Goal: Task Accomplishment & Management: Use online tool/utility

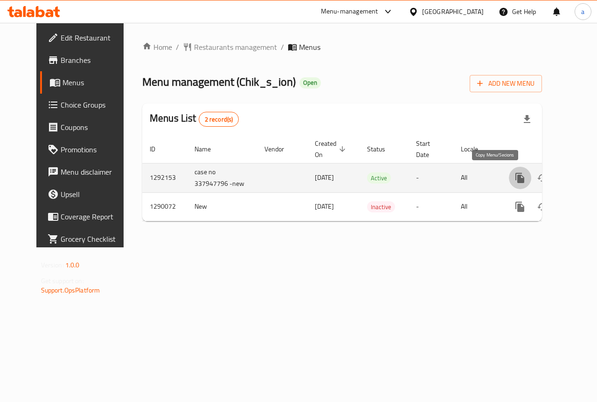
click at [515, 176] on icon "more" at bounding box center [519, 178] width 9 height 10
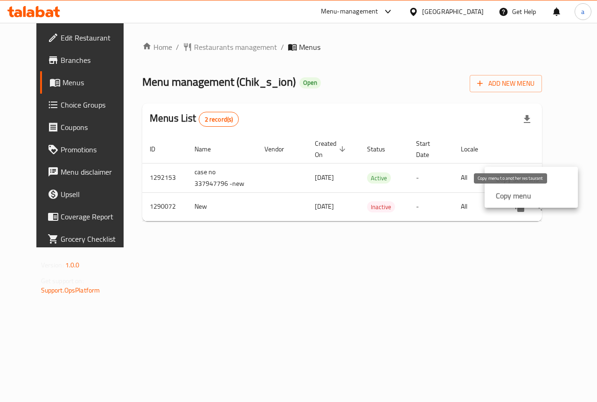
click at [512, 193] on strong "Copy menu" at bounding box center [512, 195] width 35 height 11
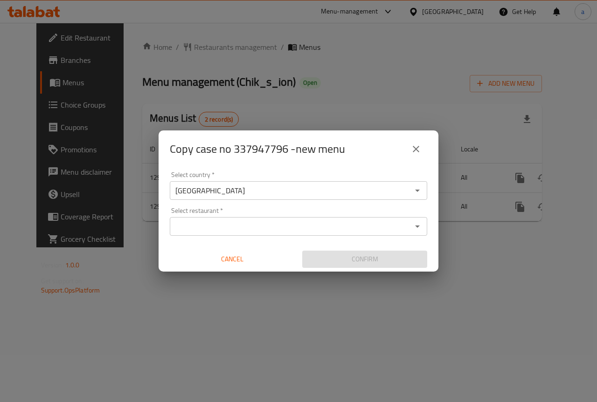
click at [315, 218] on div "Select restaurant *" at bounding box center [298, 226] width 257 height 19
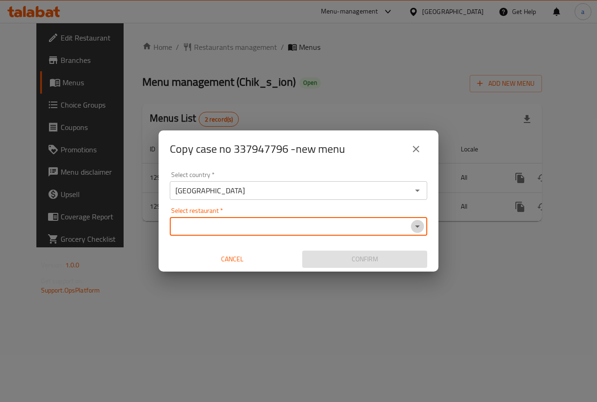
click at [420, 225] on icon "Open" at bounding box center [417, 226] width 11 height 11
click at [420, 225] on icon "Close" at bounding box center [417, 226] width 11 height 11
click at [372, 218] on div "Select restaurant *" at bounding box center [298, 226] width 257 height 19
click at [251, 225] on input "Select restaurant   *" at bounding box center [290, 226] width 236 height 13
paste input "776348"
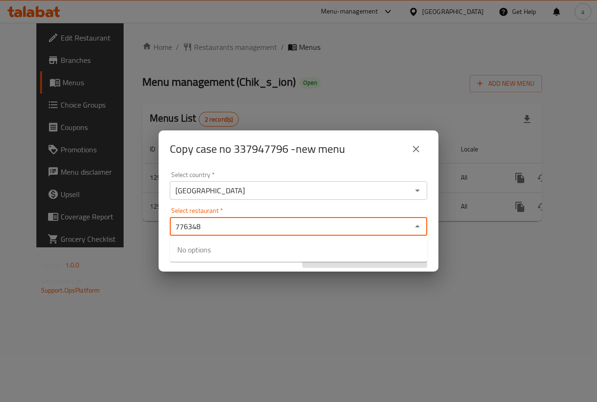
type input "776348"
click at [417, 145] on icon "close" at bounding box center [415, 149] width 11 height 11
